Goal: Task Accomplishment & Management: Manage account settings

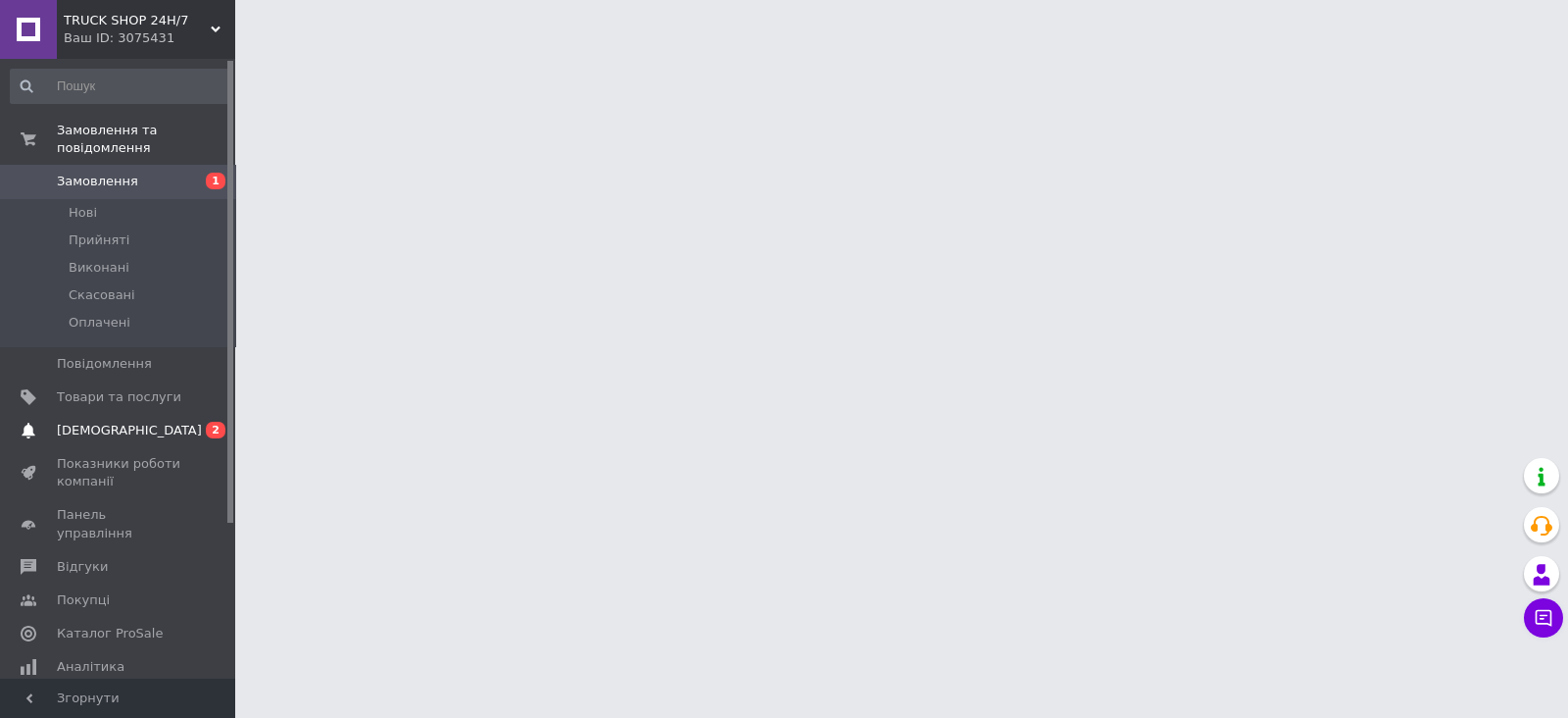
click at [93, 421] on span "[DEMOGRAPHIC_DATA]" at bounding box center [129, 430] width 145 height 18
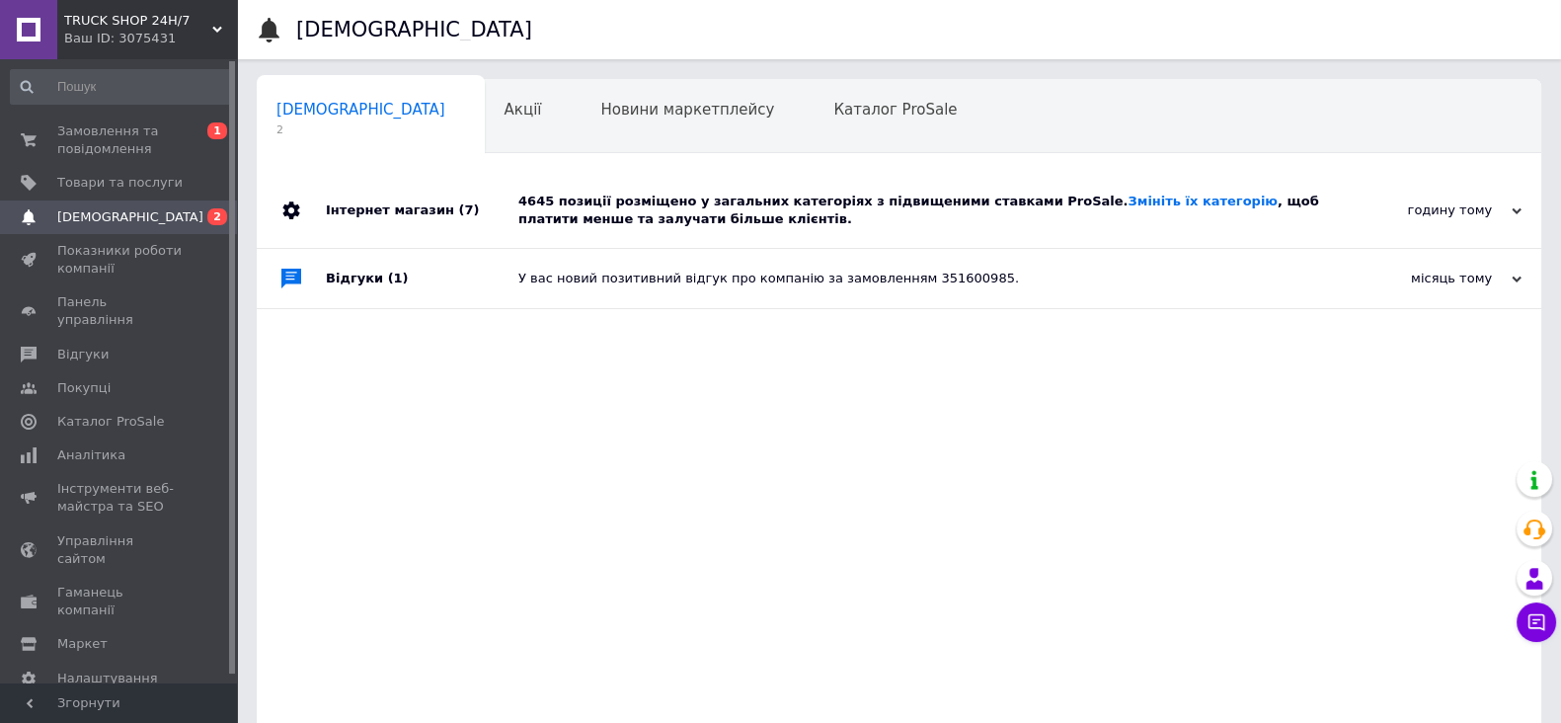
click at [510, 278] on div "Відгуки (1)" at bounding box center [422, 278] width 193 height 59
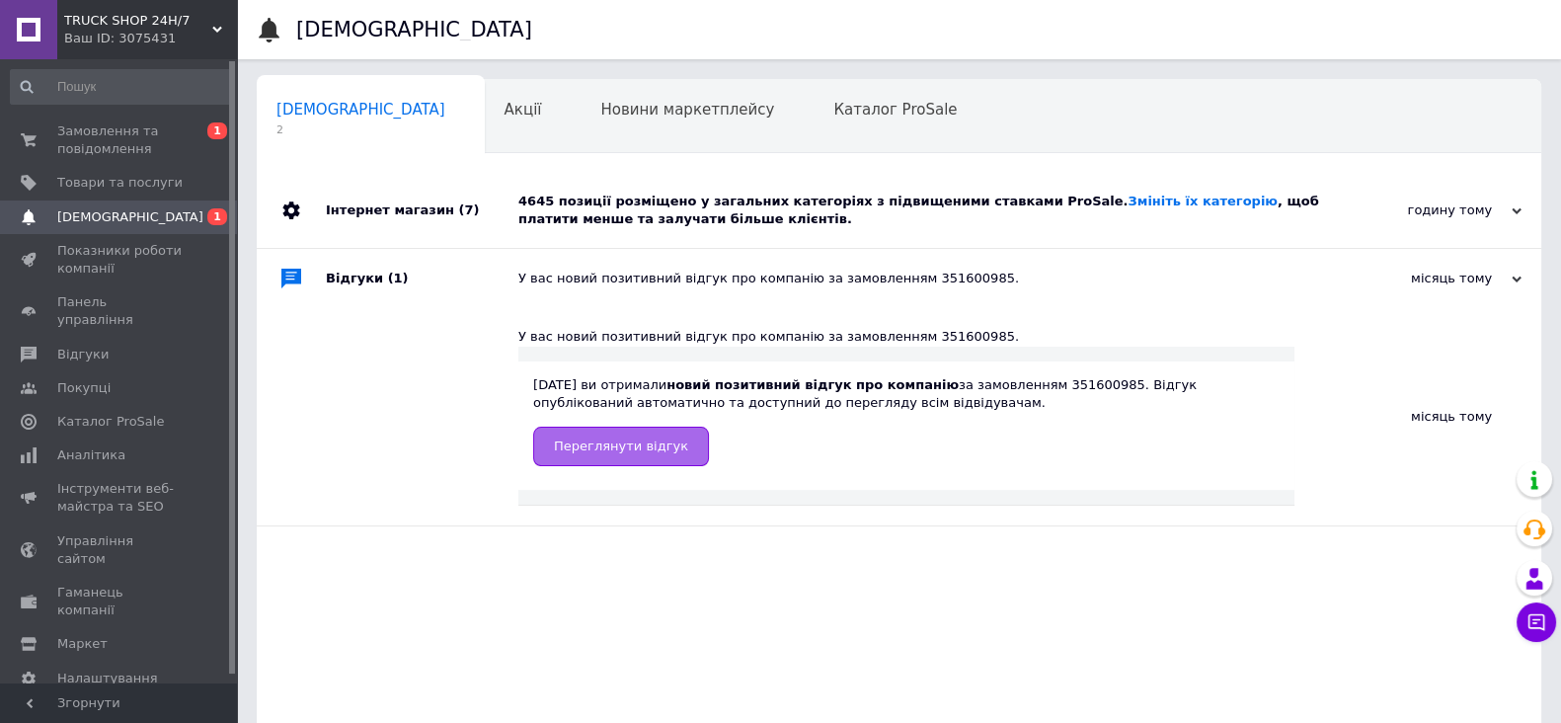
click at [591, 455] on link "Переглянути відгук" at bounding box center [621, 445] width 176 height 39
click at [112, 131] on span "Замовлення та повідомлення" at bounding box center [119, 140] width 125 height 36
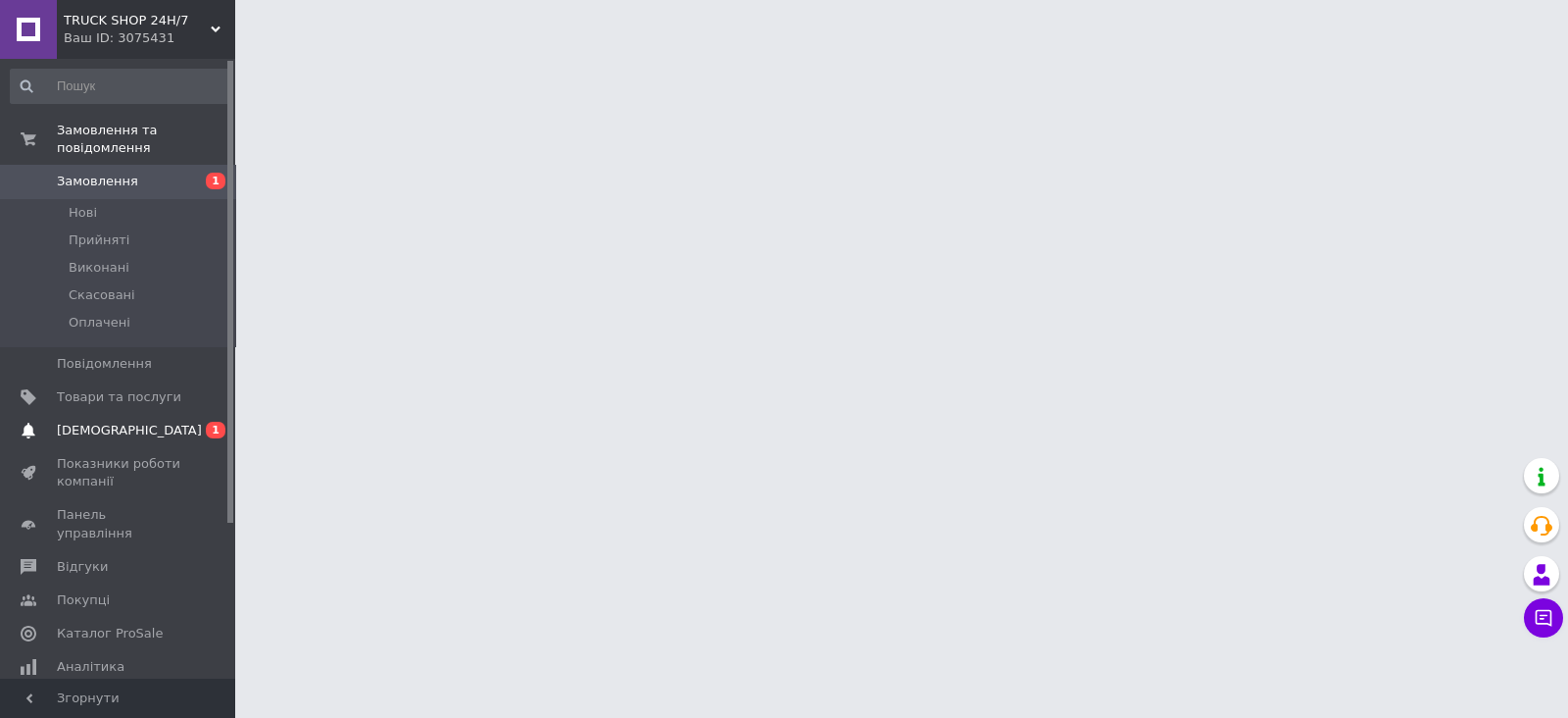
click at [107, 421] on span "[DEMOGRAPHIC_DATA]" at bounding box center [129, 430] width 145 height 18
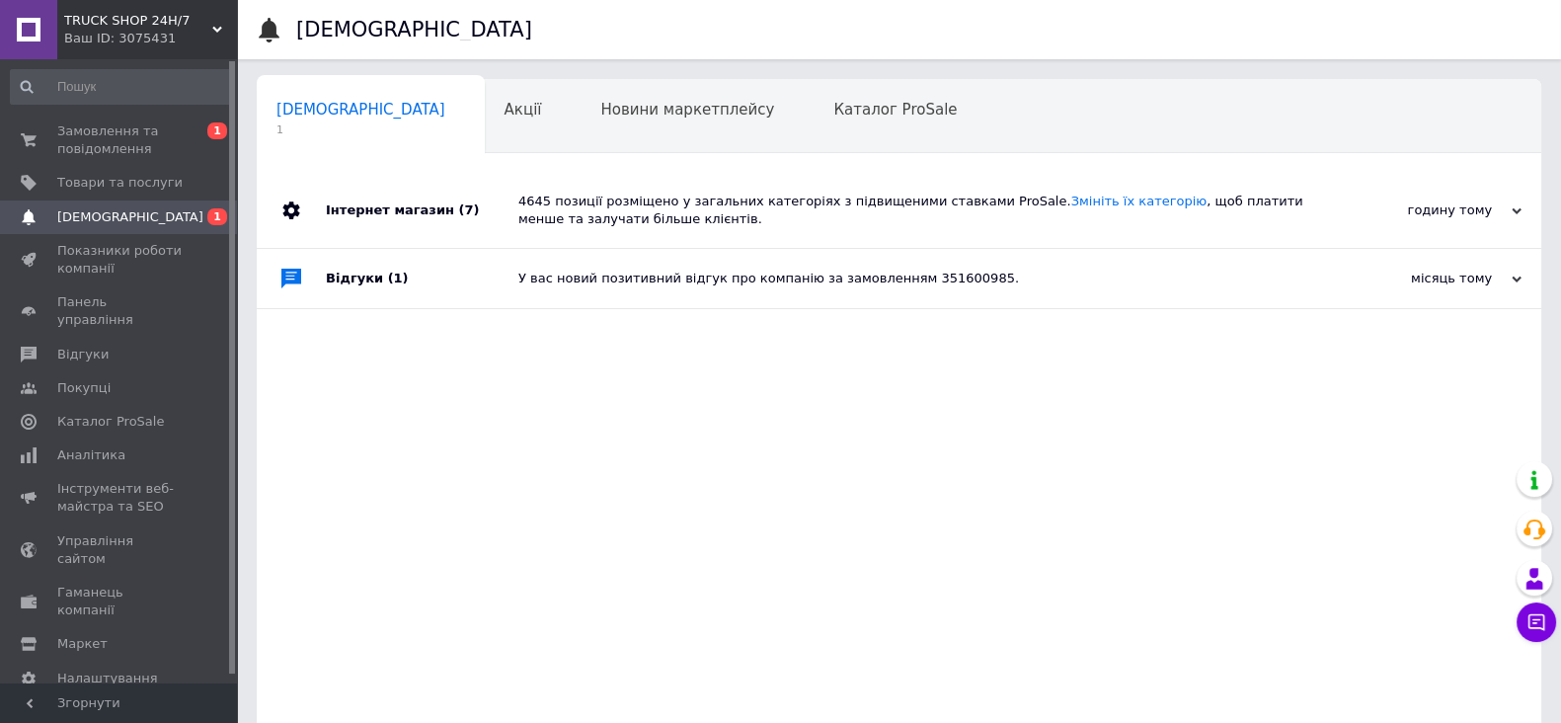
click at [560, 209] on div "4645 позиції розміщено у загальних категоріях з підвищеними ставками ProSale. З…" at bounding box center [921, 211] width 806 height 36
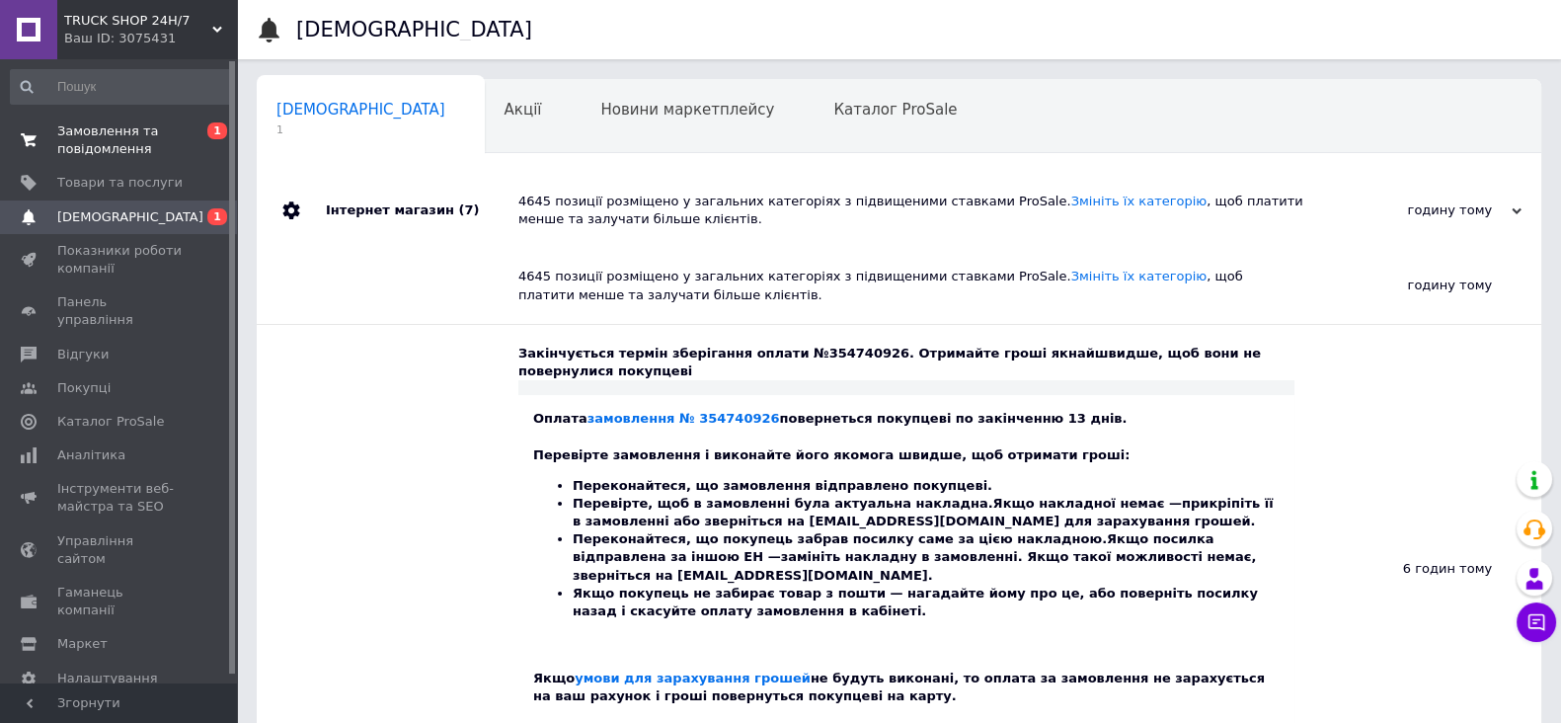
click at [121, 142] on span "Замовлення та повідомлення" at bounding box center [119, 140] width 125 height 36
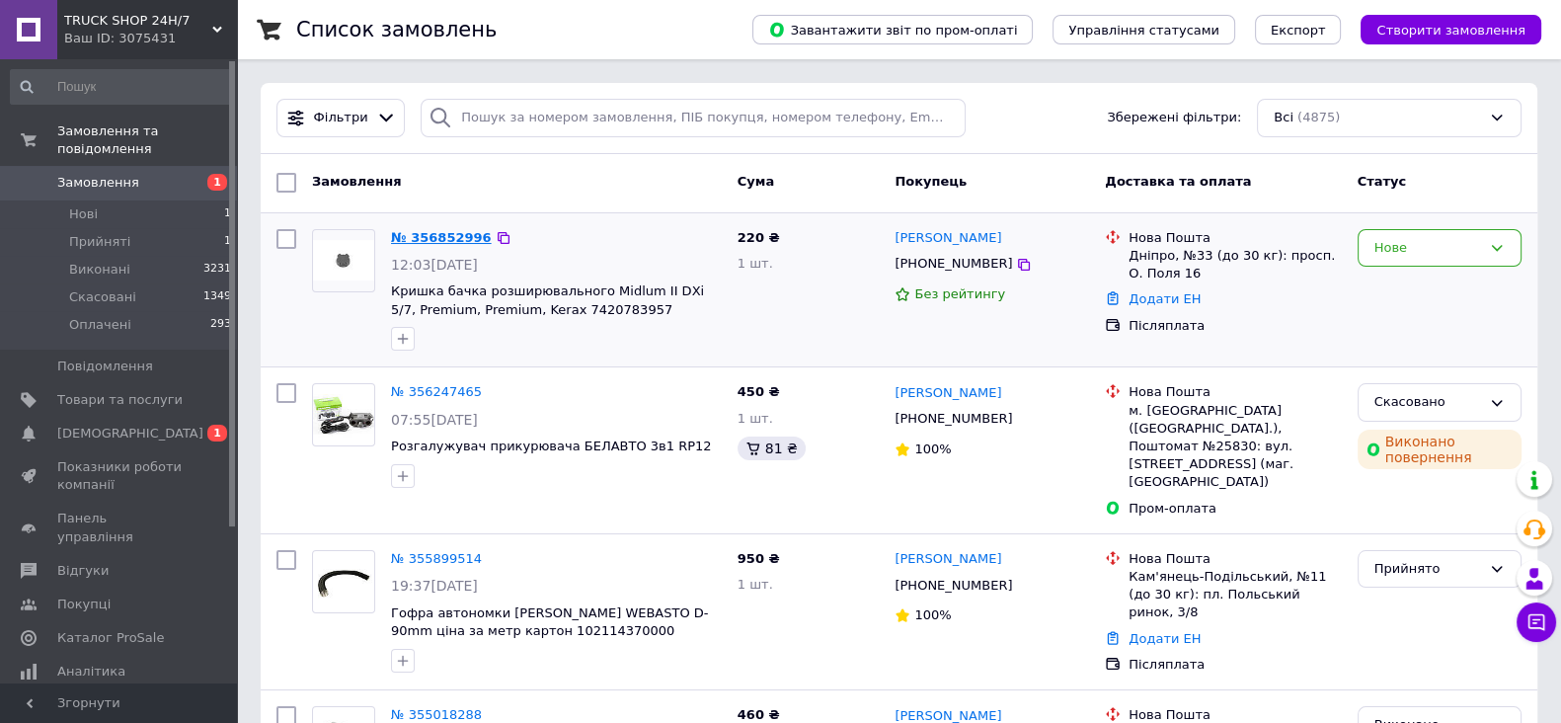
click at [419, 238] on link "№ 356852996" at bounding box center [441, 237] width 101 height 15
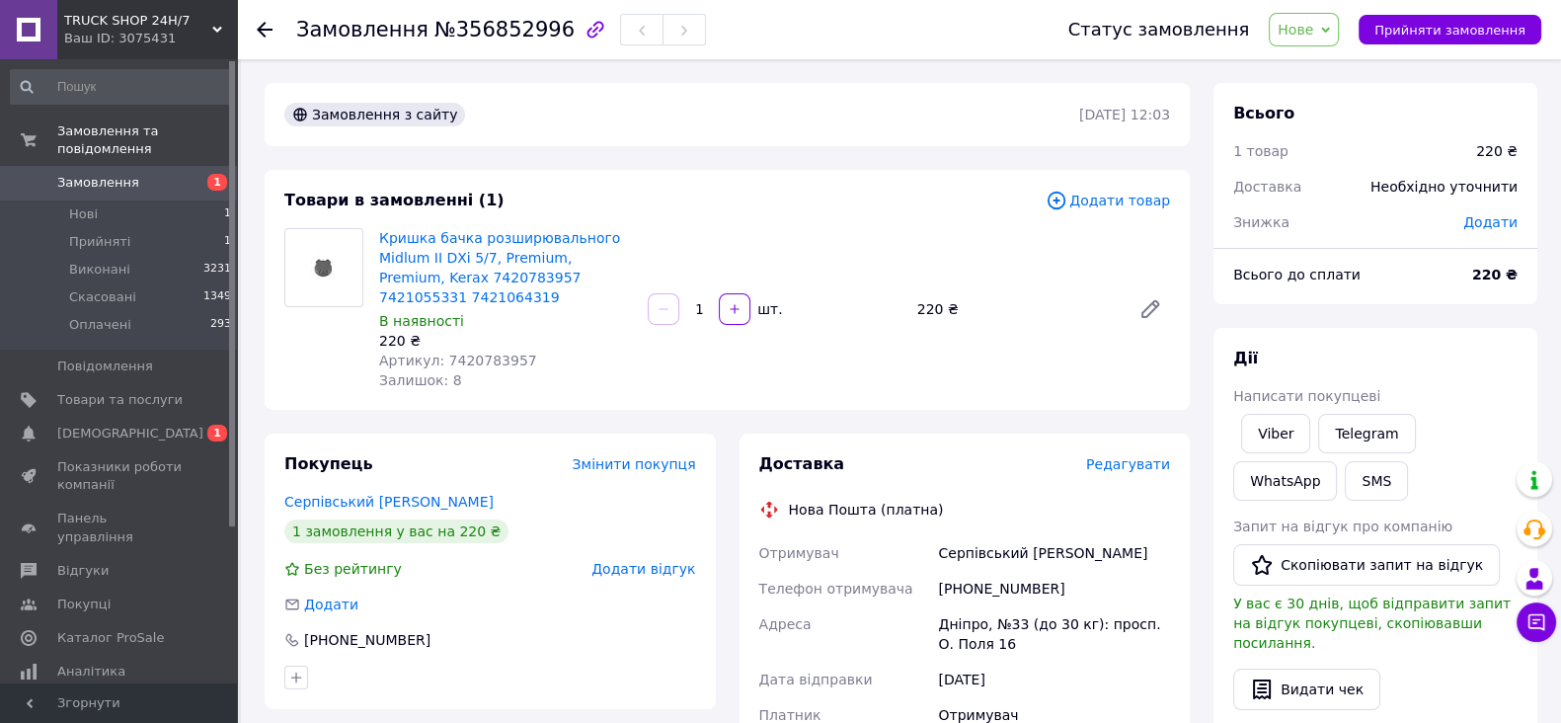
click at [491, 359] on span "Артикул: 7420783957" at bounding box center [458, 360] width 158 height 16
copy span "7420783957"
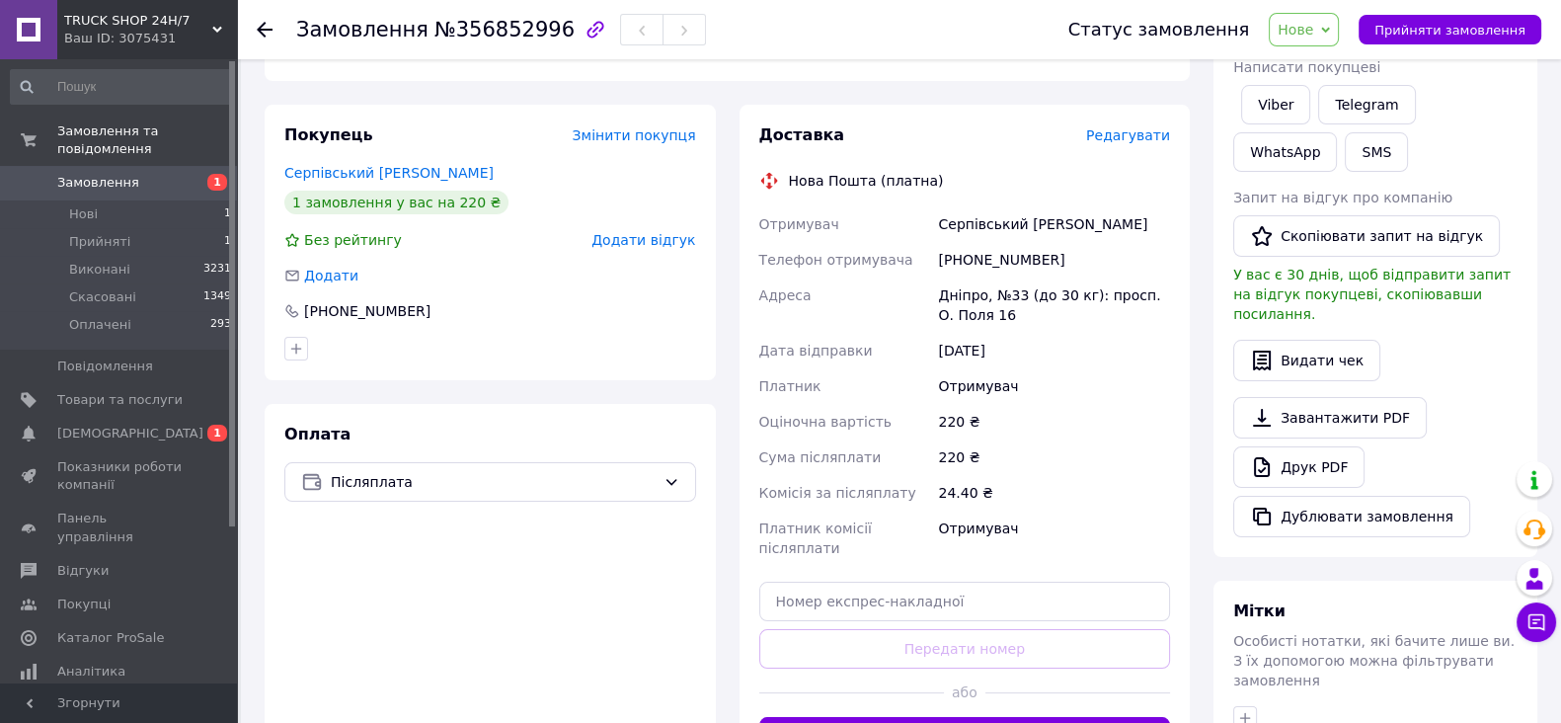
scroll to position [122, 0]
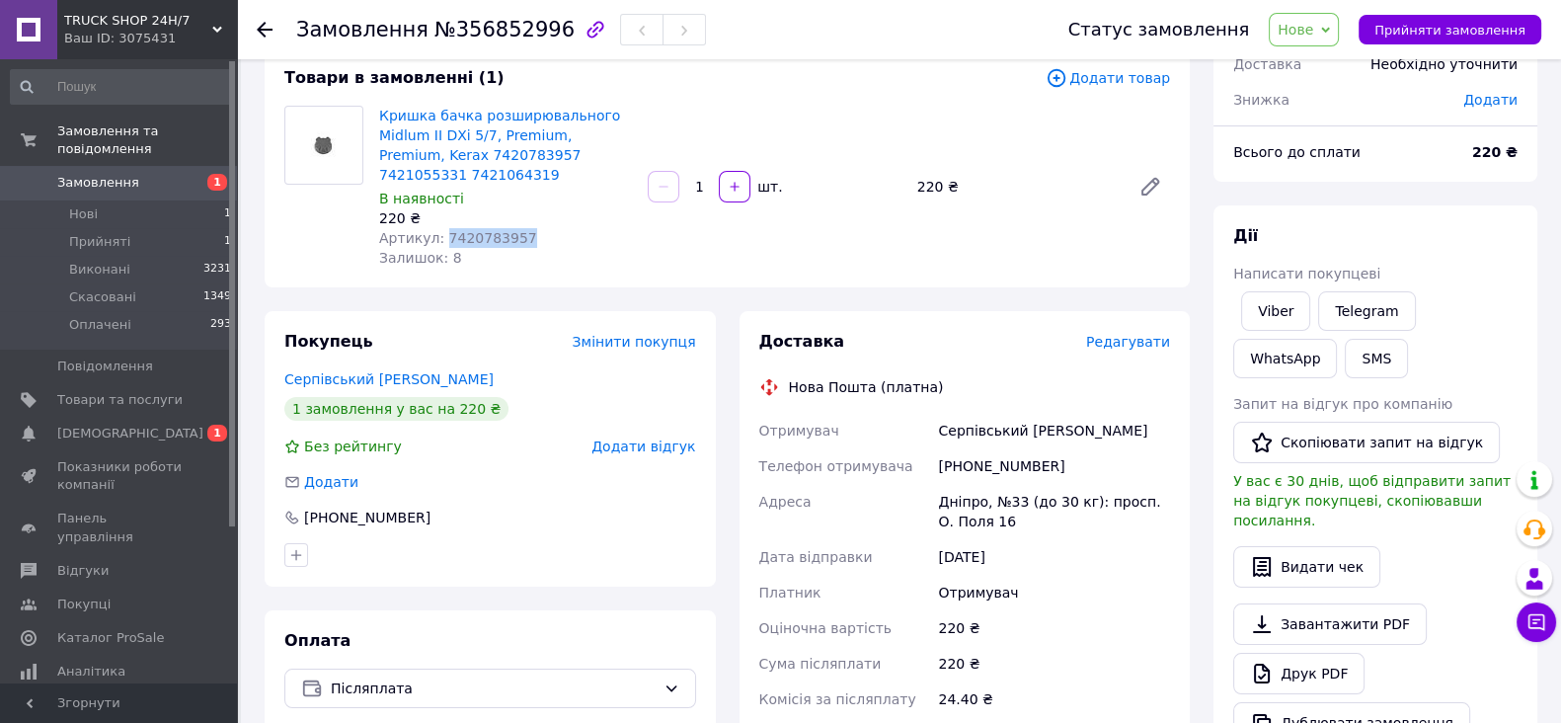
click at [137, 96] on input at bounding box center [121, 87] width 223 height 36
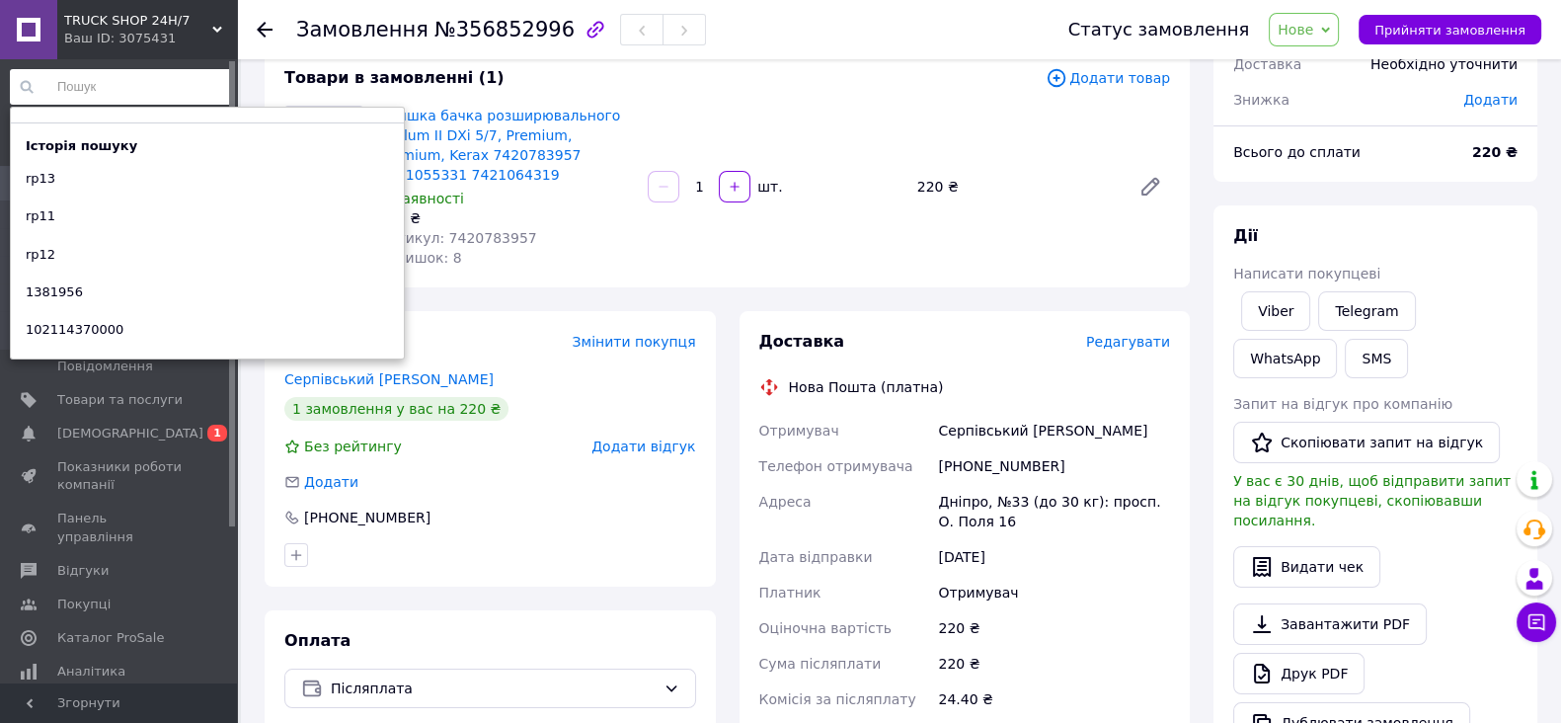
paste input "7420783957"
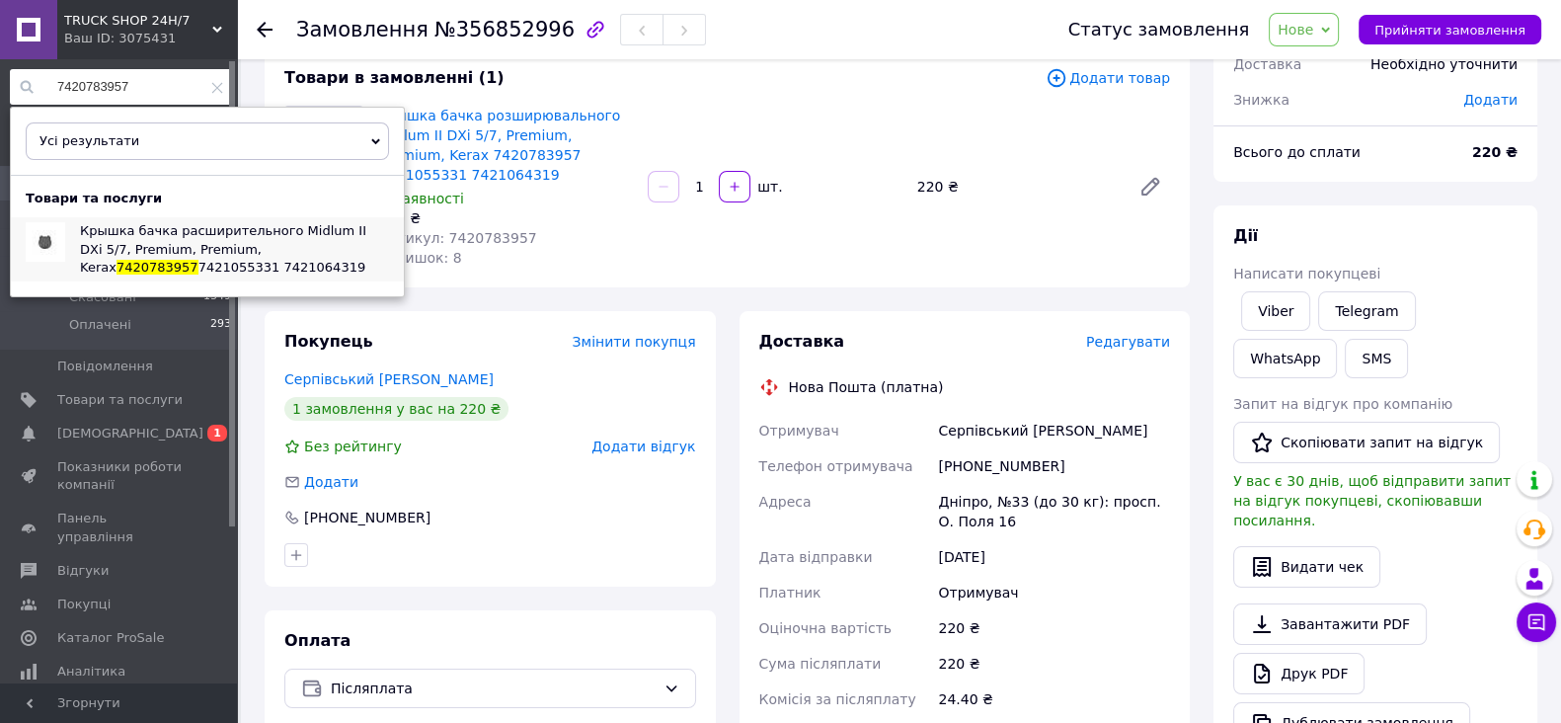
type input "7420783957"
click at [139, 249] on span "Крышка бачка расширительного Midlum II DXi 5/7, Premium, Premium, Kerax" at bounding box center [223, 248] width 286 height 50
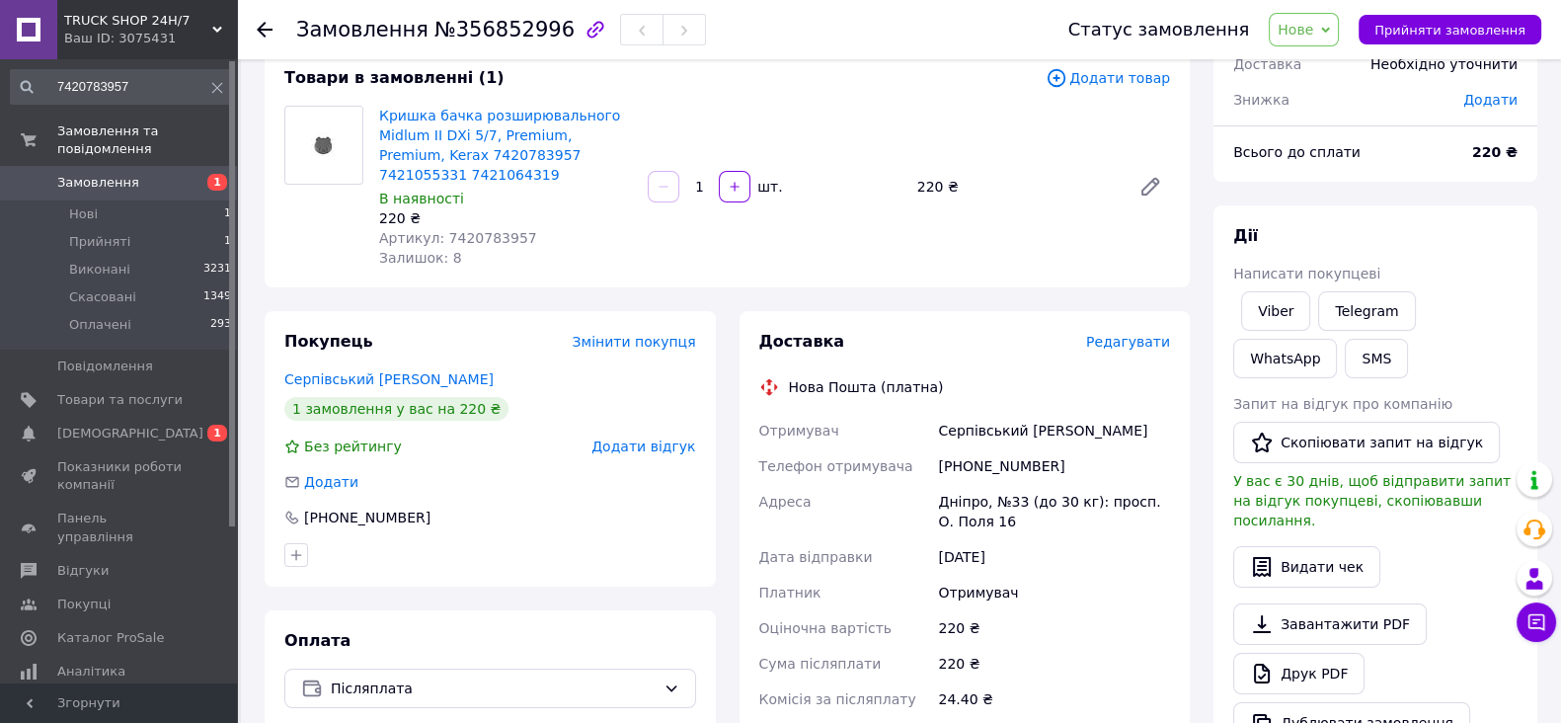
click at [840, 96] on div "Товари в замовленні (1) Додати товар Кришка бачка розширювального Midlum II DXi…" at bounding box center [727, 167] width 925 height 240
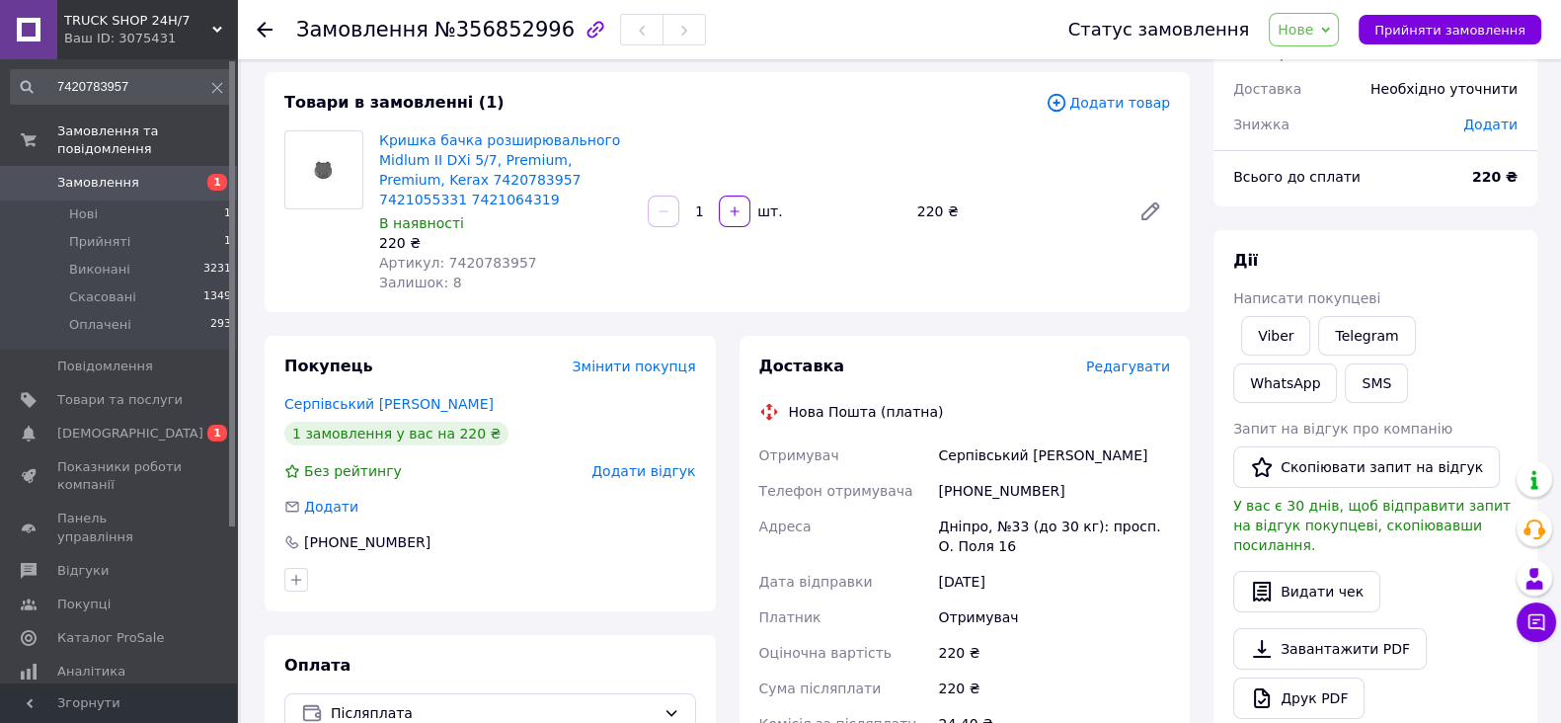
scroll to position [0, 0]
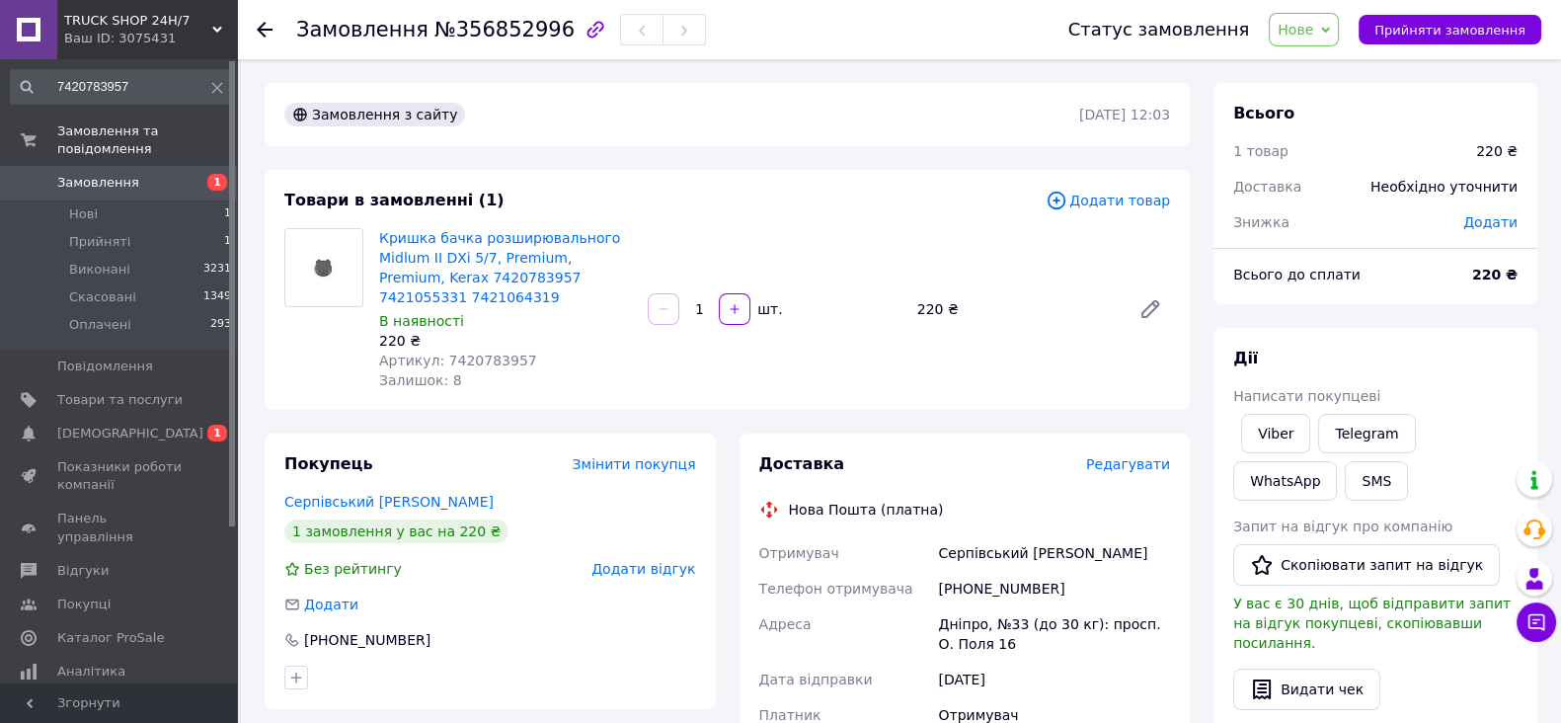
click at [1313, 33] on span "Нове" at bounding box center [1295, 30] width 36 height 16
click at [1319, 76] on li "Прийнято" at bounding box center [1315, 69] width 91 height 30
